Goal: Task Accomplishment & Management: Manage account settings

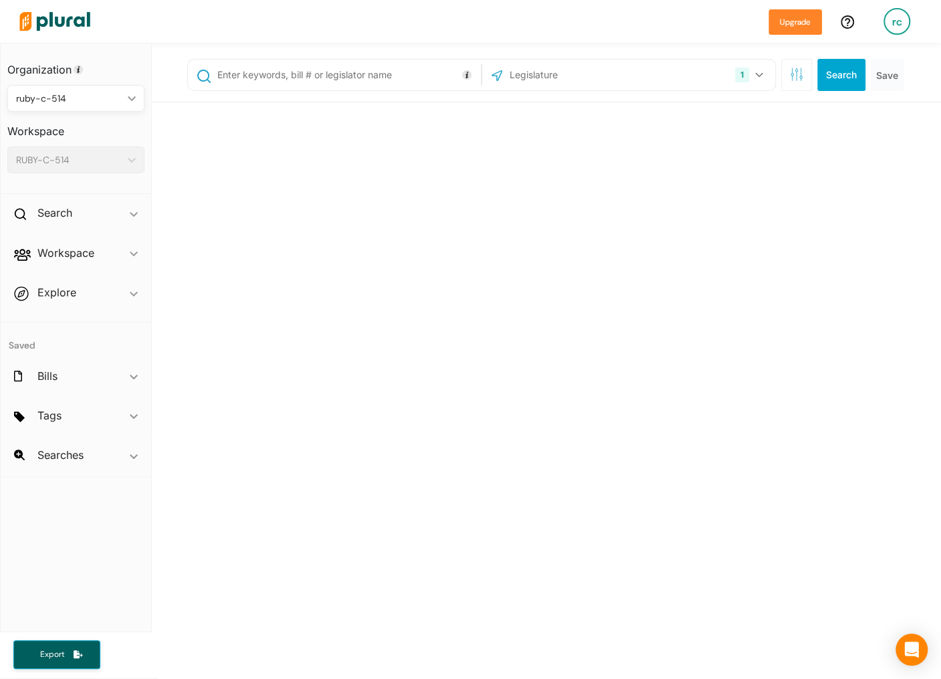
click at [900, 29] on div "rc" at bounding box center [897, 21] width 27 height 27
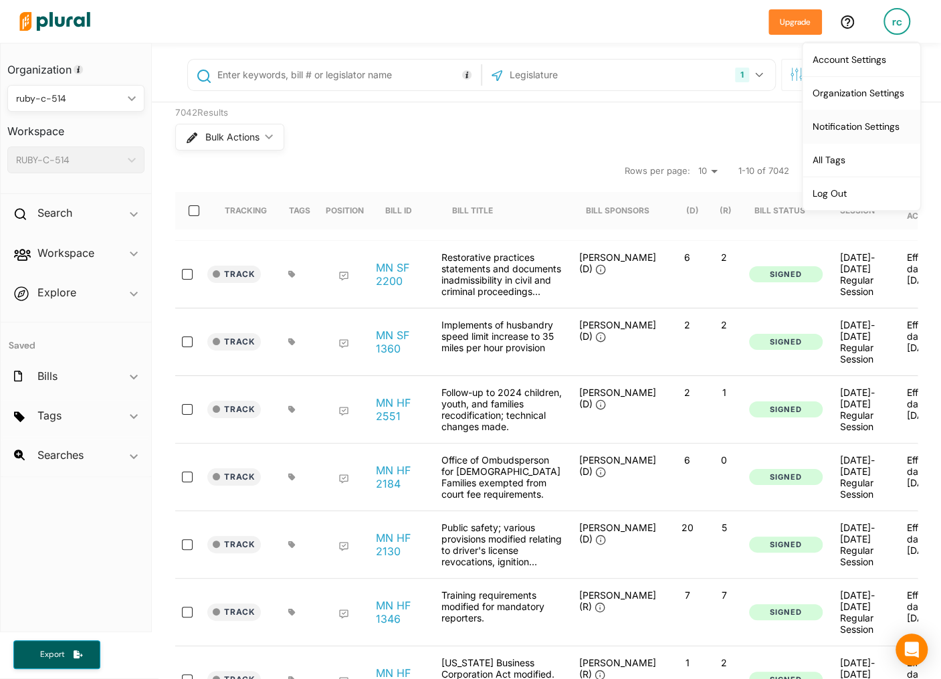
click at [863, 124] on link "Notification Settings" at bounding box center [861, 126] width 117 height 33
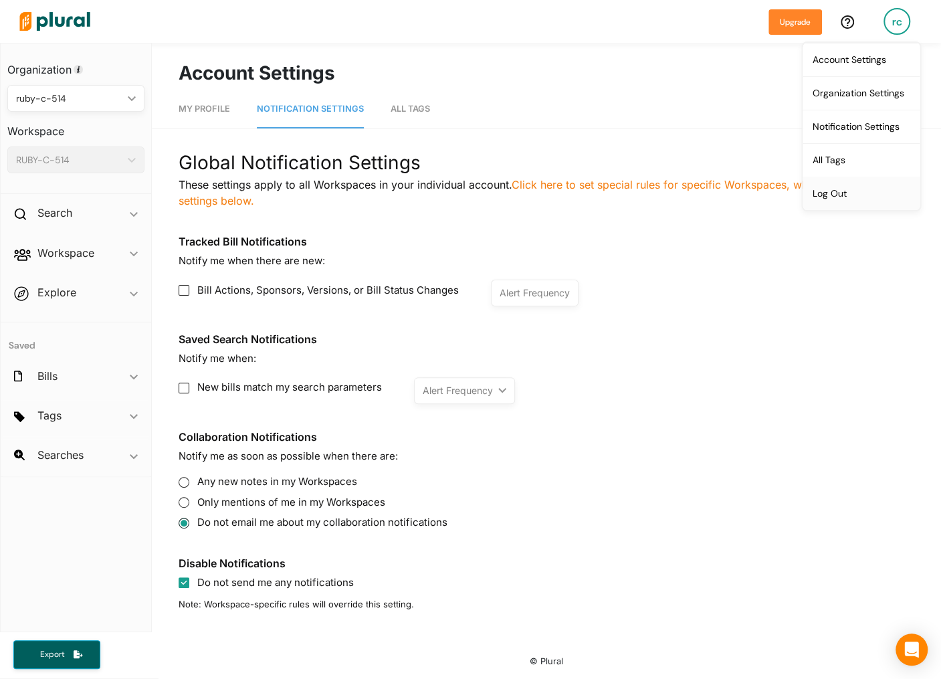
click at [848, 187] on link "Log Out" at bounding box center [861, 193] width 117 height 33
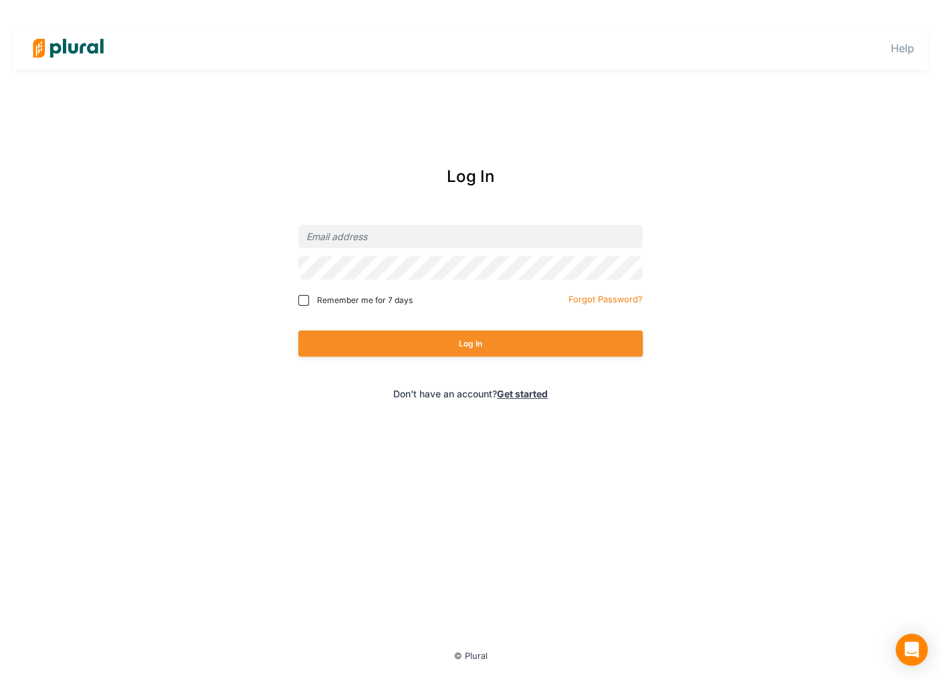
type input "[EMAIL_ADDRESS][PERSON_NAME][DOMAIN_NAME]"
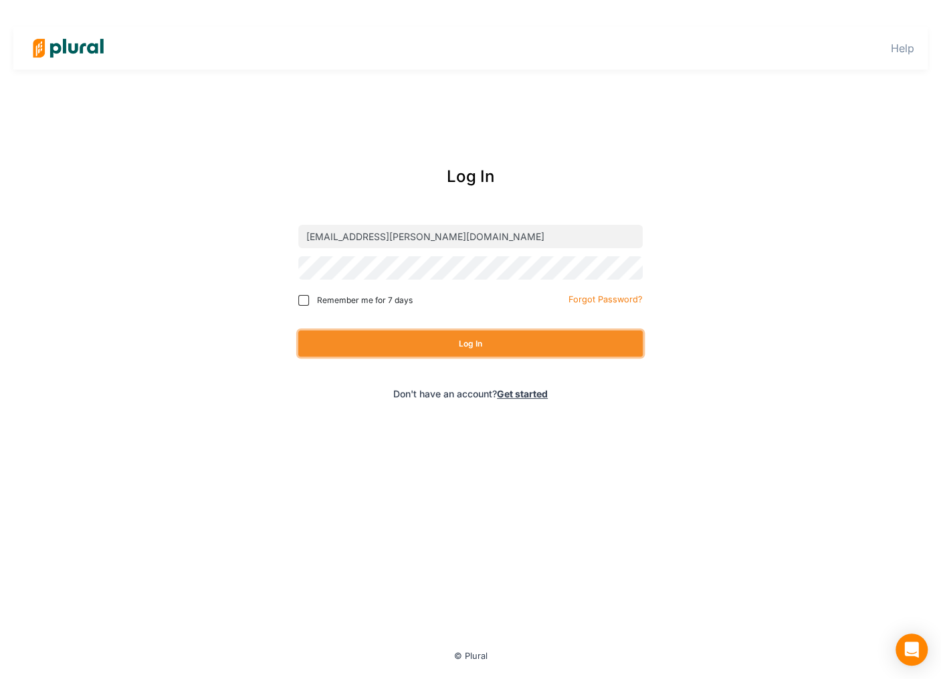
click at [471, 338] on button "Log In" at bounding box center [470, 343] width 344 height 26
